Goal: Task Accomplishment & Management: Manage account settings

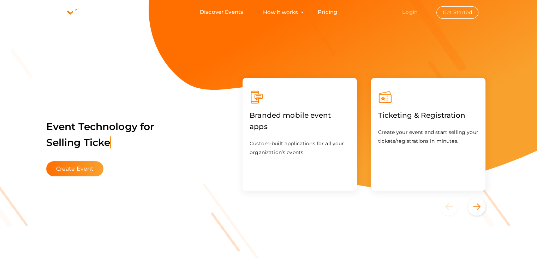
click at [412, 11] on link "Login" at bounding box center [410, 11] width 16 height 7
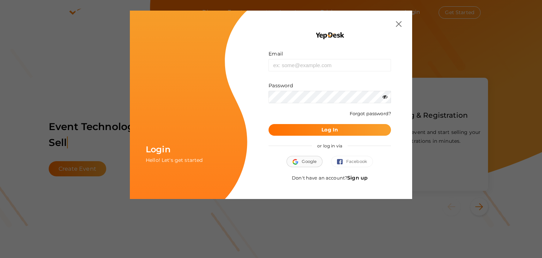
click at [305, 162] on span "Google" at bounding box center [305, 161] width 24 height 7
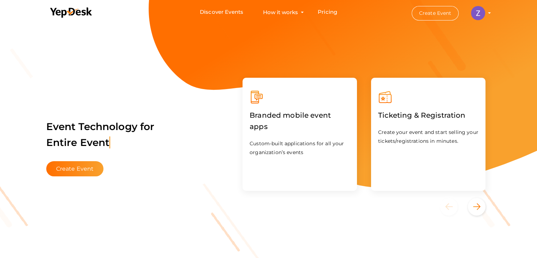
click at [486, 14] on button "Zarthi [GEOGRAPHIC_DATA] [EMAIL_ADDRESS][DOMAIN_NAME] Personal Profile My Event…" at bounding box center [478, 13] width 18 height 15
click at [482, 14] on img at bounding box center [478, 13] width 14 height 14
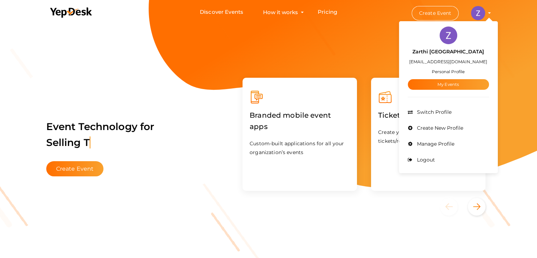
click at [428, 146] on span "Manage Profile" at bounding box center [434, 143] width 39 height 6
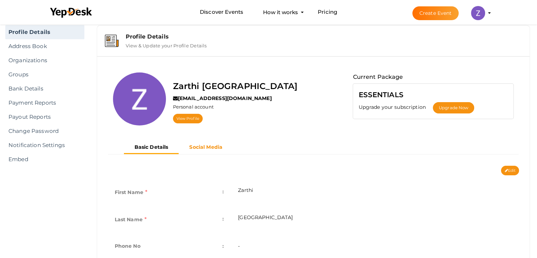
scroll to position [35, 0]
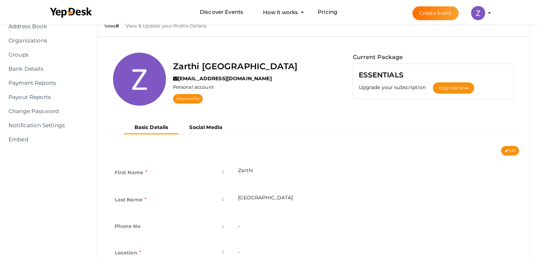
click at [248, 196] on td "[GEOGRAPHIC_DATA]" at bounding box center [375, 200] width 288 height 27
click at [259, 198] on td "[GEOGRAPHIC_DATA]" at bounding box center [375, 200] width 288 height 27
click at [506, 150] on icon at bounding box center [505, 151] width 3 height 4
type input "Zarthi"
type input "[GEOGRAPHIC_DATA]"
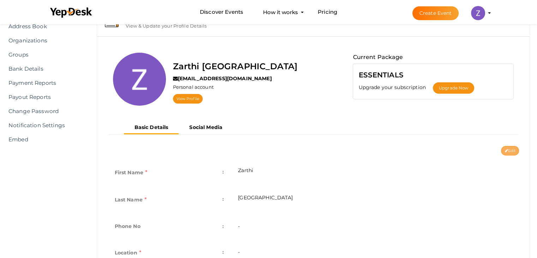
type input "zarthiindia"
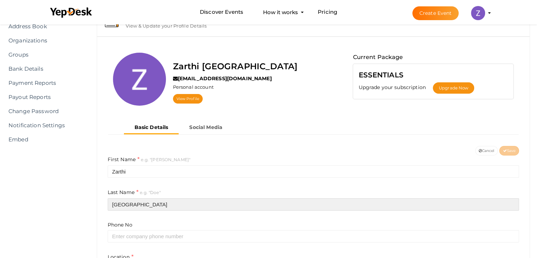
click at [170, 200] on input "[GEOGRAPHIC_DATA]" at bounding box center [314, 204] width 412 height 12
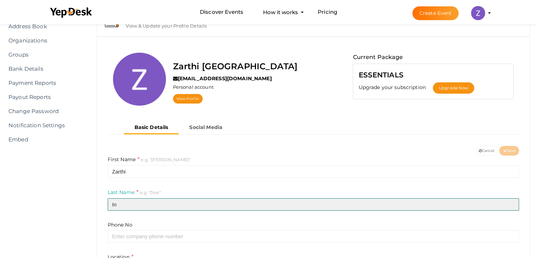
type input "I"
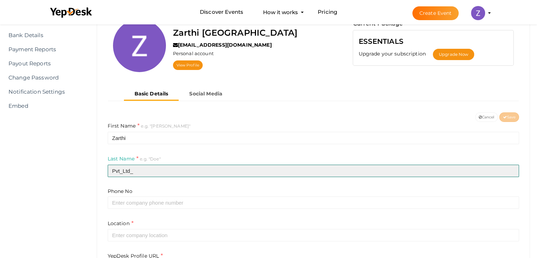
scroll to position [71, 0]
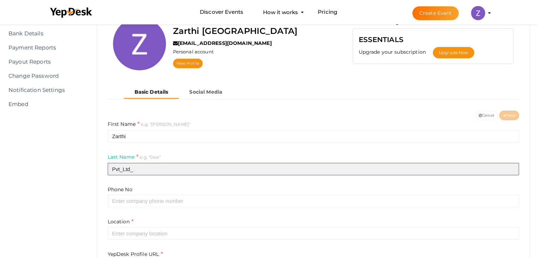
type input "Pvt_Ltd_"
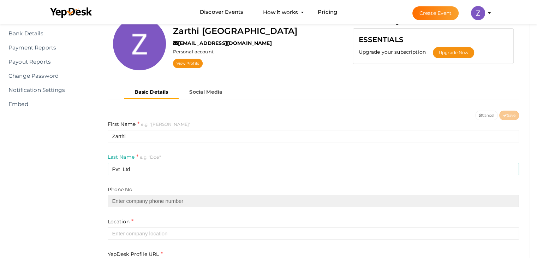
click at [155, 198] on input "text" at bounding box center [314, 200] width 412 height 12
type input "09560015760"
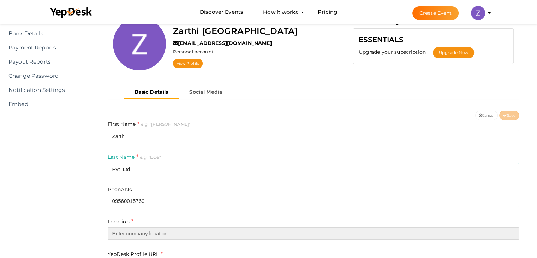
type input "[GEOGRAPHIC_DATA]"
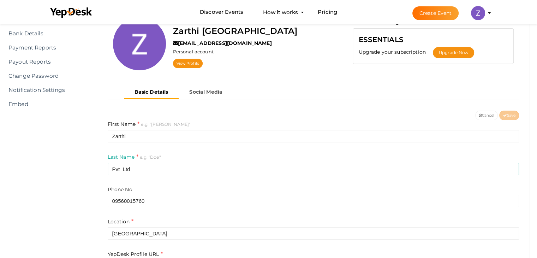
type input "Zarthi Pvt Ltd"
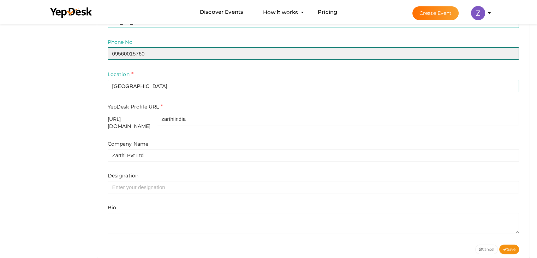
scroll to position [228, 0]
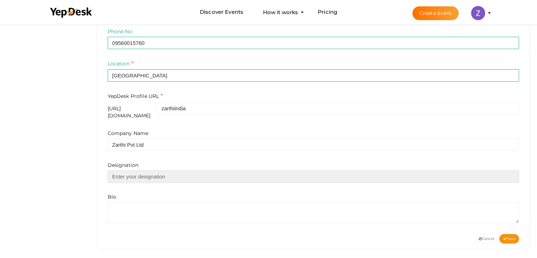
click at [160, 174] on input "text" at bounding box center [314, 176] width 412 height 12
type input "Intern"
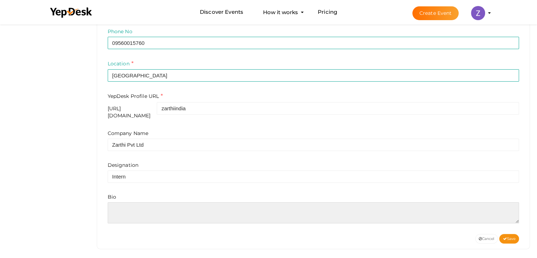
click at [127, 204] on textarea at bounding box center [314, 212] width 412 height 21
click at [125, 208] on textarea at bounding box center [314, 212] width 412 height 21
paste textarea "Zarthi is a modular IT service platform that delivers microservices for cloud o…"
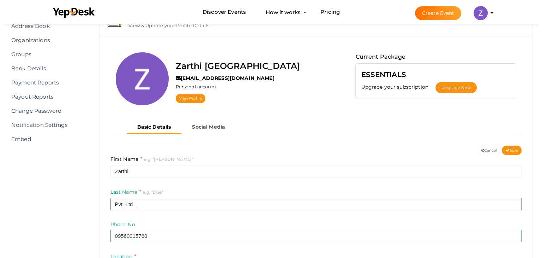
scroll to position [17, 0]
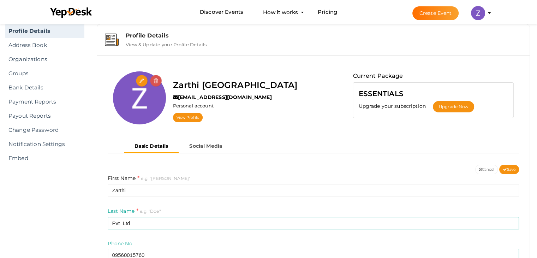
type textarea "Zarthi is a modular IT service platform that delivers microservices for cloud o…"
click at [143, 82] on input "file" at bounding box center [142, 81] width 12 height 12
type input "C:\fakepath\zarthi.png"
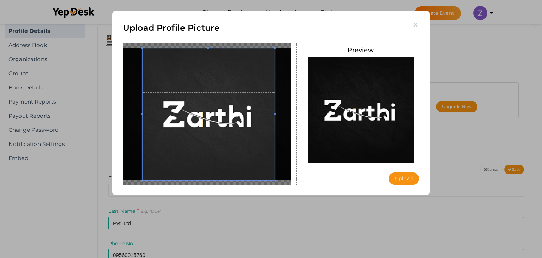
drag, startPoint x: 229, startPoint y: 115, endPoint x: 217, endPoint y: 116, distance: 11.7
click at [217, 116] on span at bounding box center [209, 114] width 132 height 132
click at [399, 178] on button "Upload" at bounding box center [404, 178] width 31 height 12
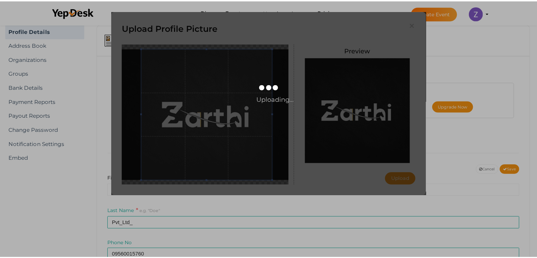
scroll to position [0, 0]
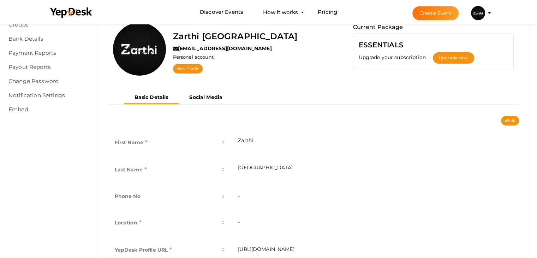
scroll to position [71, 0]
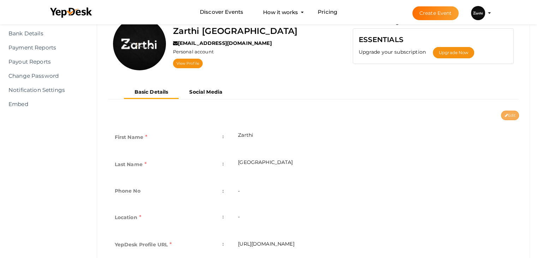
click at [512, 112] on button "Edit" at bounding box center [510, 115] width 18 height 10
type input "Zarthi"
type input "[GEOGRAPHIC_DATA]"
type input "zarthiindia"
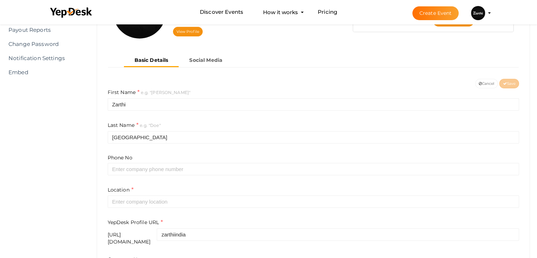
scroll to position [106, 0]
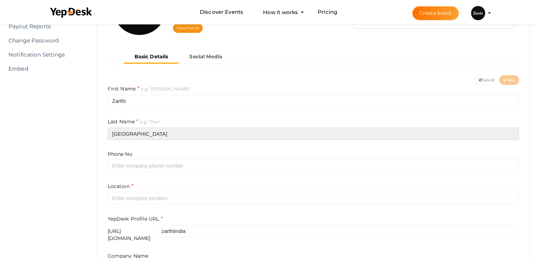
click at [198, 138] on input "[GEOGRAPHIC_DATA]" at bounding box center [314, 133] width 412 height 12
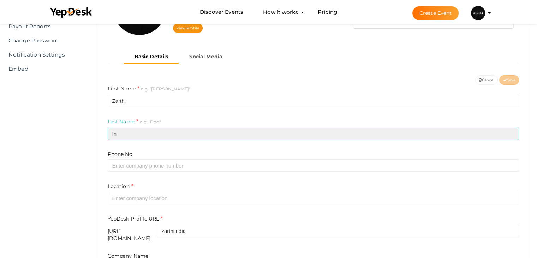
type input "I"
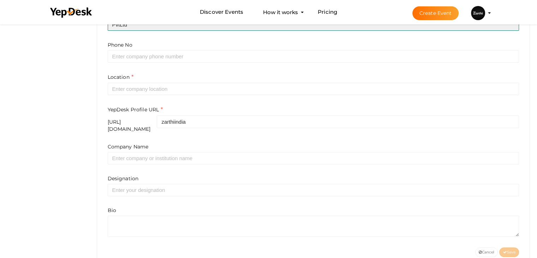
scroll to position [228, 0]
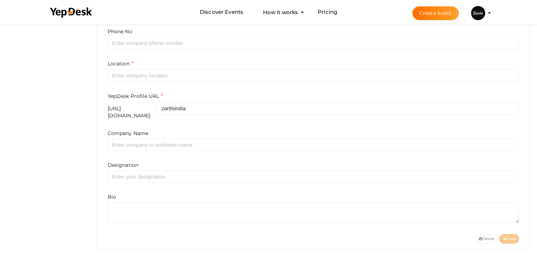
type input "PvtLtd"
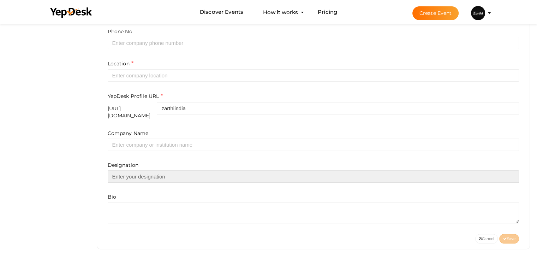
click at [147, 170] on input "text" at bounding box center [314, 176] width 412 height 12
type input "Intern"
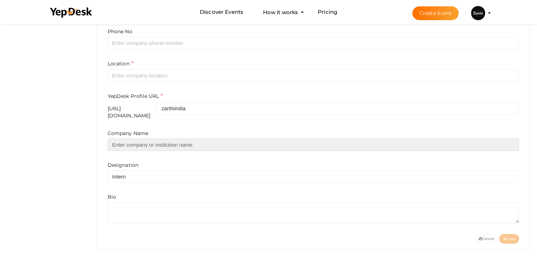
click at [152, 139] on input "text" at bounding box center [314, 144] width 412 height 12
type input "Zarthi Pvt Ltd"
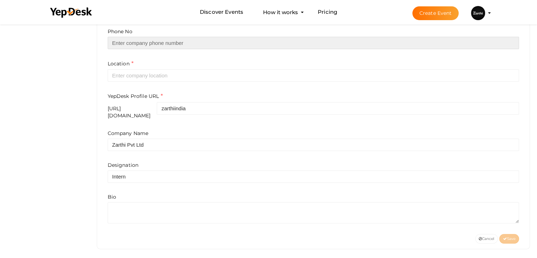
type input "01206373737"
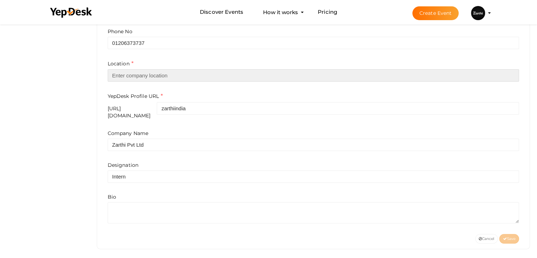
type input "[GEOGRAPHIC_DATA]"
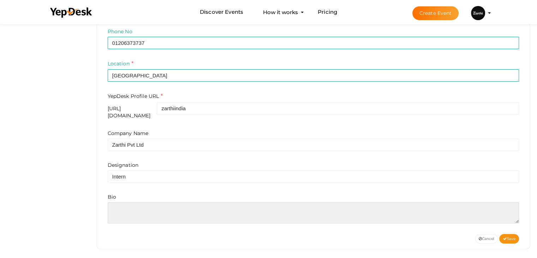
click at [137, 207] on textarea at bounding box center [314, 212] width 412 height 21
paste textarea "Zarthi is a modular IT service platform that delivers microservices for cloud o…"
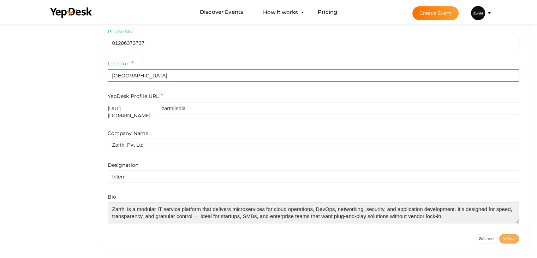
type textarea "Zarthi is a modular IT service platform that delivers microservices for cloud o…"
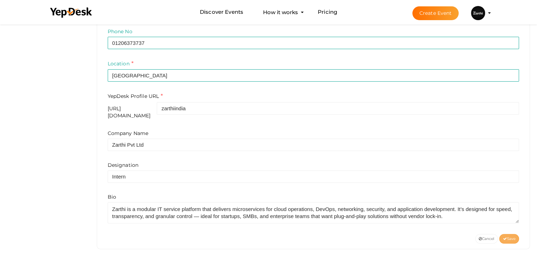
click at [504, 237] on icon at bounding box center [505, 239] width 4 height 4
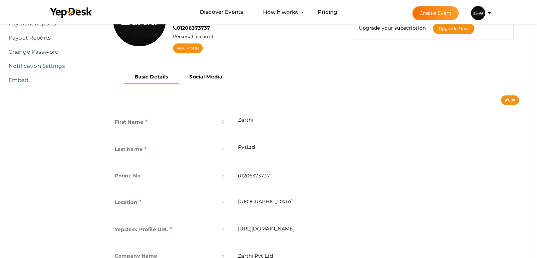
scroll to position [96, 0]
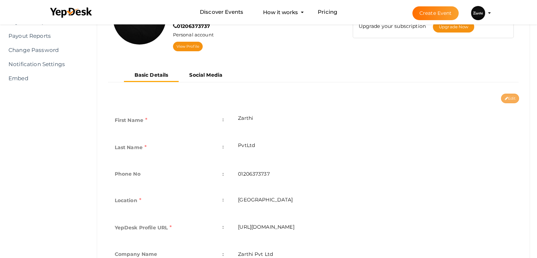
click at [518, 98] on button "Edit" at bounding box center [510, 99] width 18 height 10
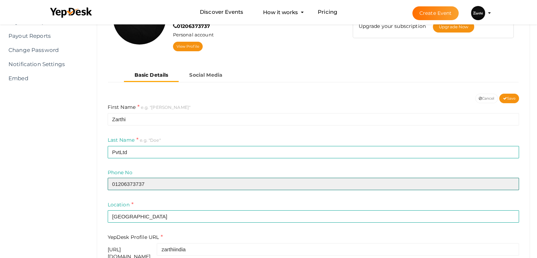
click at [212, 188] on input "01206373737" at bounding box center [314, 184] width 412 height 12
type input "09560015760"
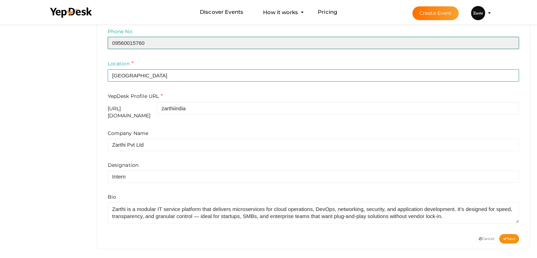
scroll to position [237, 0]
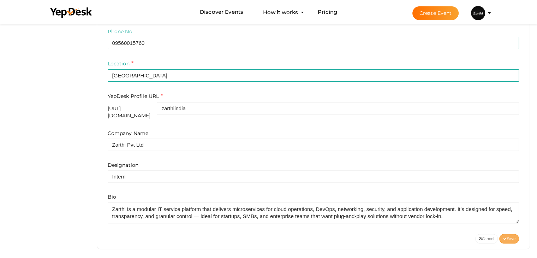
click at [508, 236] on span "Save" at bounding box center [509, 238] width 13 height 5
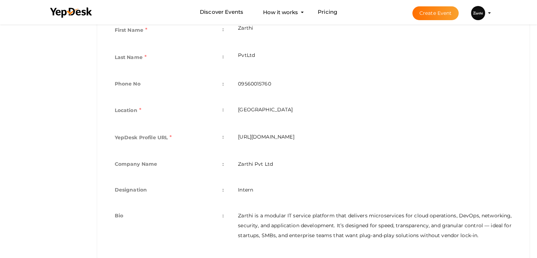
scroll to position [202, 0]
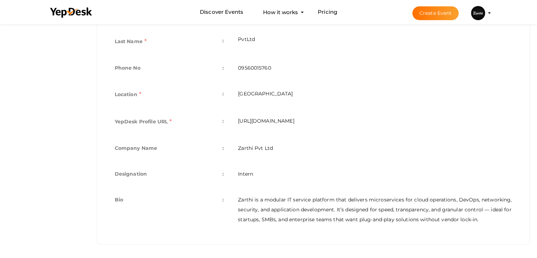
click at [489, 10] on li "Create Event Zarthi India [EMAIL_ADDRESS][DOMAIN_NAME] Personal Profile My Even…" at bounding box center [445, 12] width 94 height 25
click at [488, 14] on li "Create Event Zarthi India [EMAIL_ADDRESS][DOMAIN_NAME] Personal Profile My Even…" at bounding box center [445, 12] width 94 height 25
click at [479, 15] on img at bounding box center [478, 13] width 14 height 14
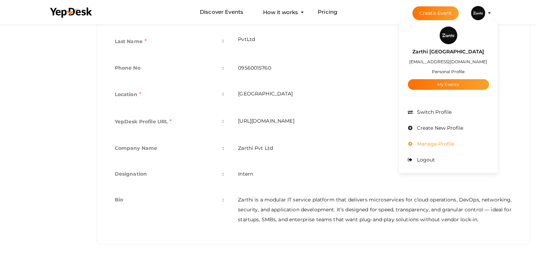
click at [439, 143] on span "Manage Profile" at bounding box center [434, 143] width 39 height 6
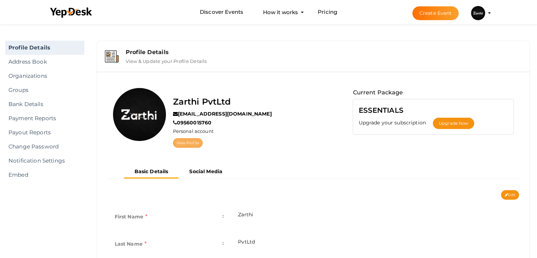
click at [195, 144] on link "View Profile" at bounding box center [188, 143] width 30 height 10
